Goal: Check status: Check status

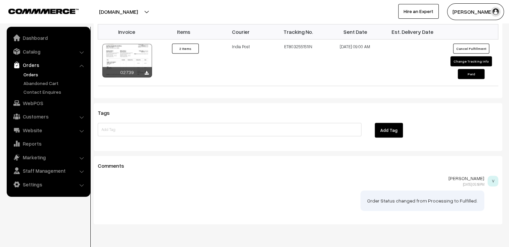
scroll to position [506, 0]
click at [40, 77] on link "Orders" at bounding box center [55, 74] width 66 height 7
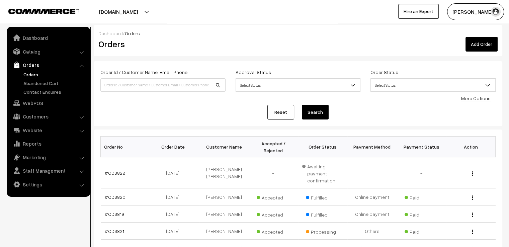
click at [277, 110] on link "Reset" at bounding box center [281, 112] width 27 height 15
click at [283, 114] on link "Reset" at bounding box center [281, 112] width 27 height 15
